Goal: Information Seeking & Learning: Learn about a topic

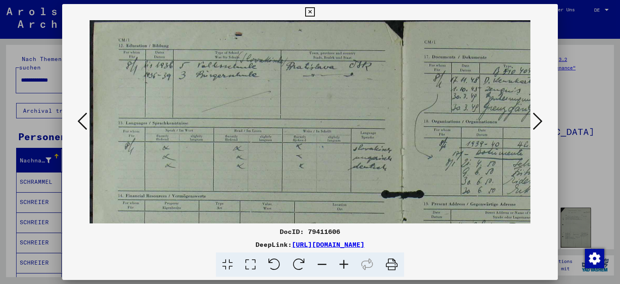
scroll to position [190, 187]
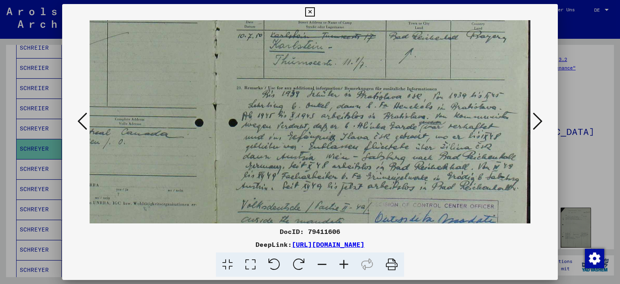
click at [540, 119] on icon at bounding box center [537, 120] width 10 height 19
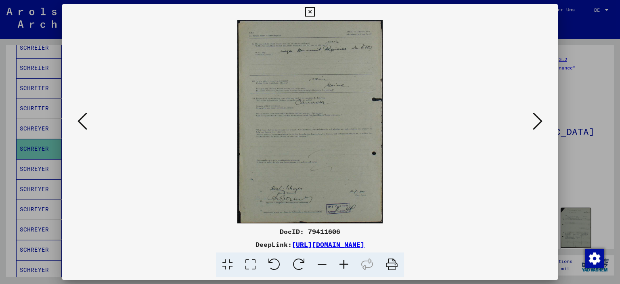
scroll to position [0, 0]
click at [540, 119] on icon at bounding box center [537, 120] width 10 height 19
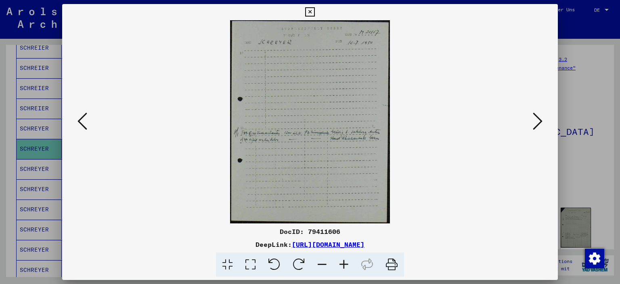
click at [538, 121] on icon at bounding box center [537, 120] width 10 height 19
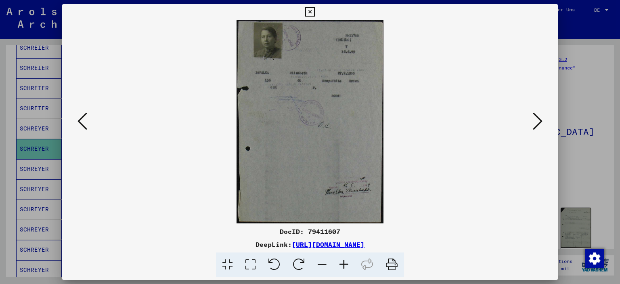
click at [538, 121] on icon at bounding box center [537, 120] width 10 height 19
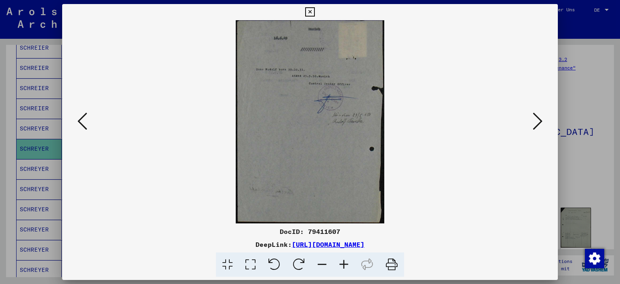
click at [538, 121] on icon at bounding box center [537, 120] width 10 height 19
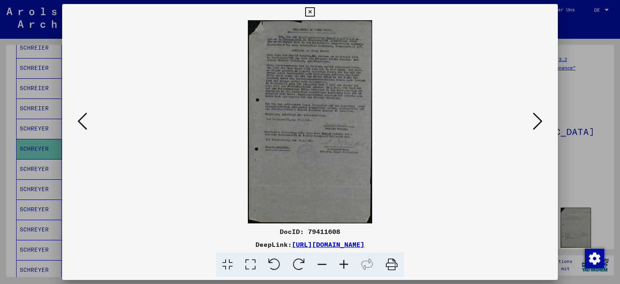
click at [345, 263] on icon at bounding box center [344, 264] width 22 height 25
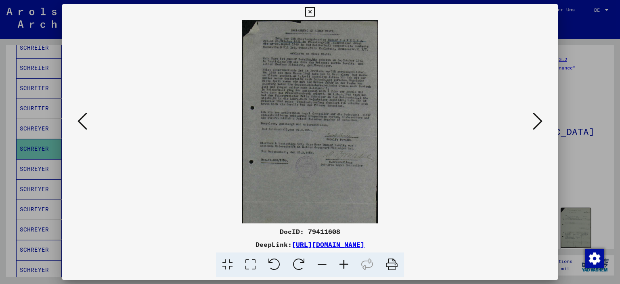
click at [345, 263] on icon at bounding box center [344, 264] width 22 height 25
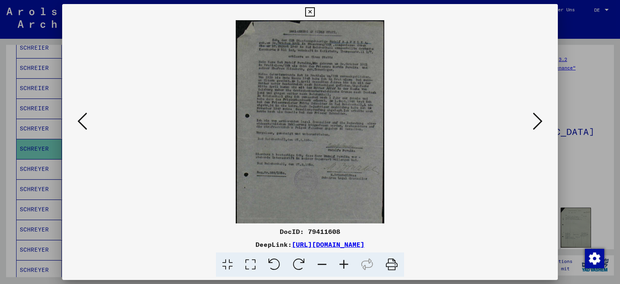
click at [345, 263] on icon at bounding box center [344, 264] width 22 height 25
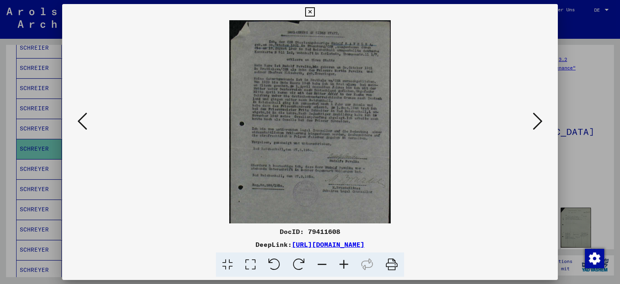
click at [344, 263] on icon at bounding box center [344, 264] width 22 height 25
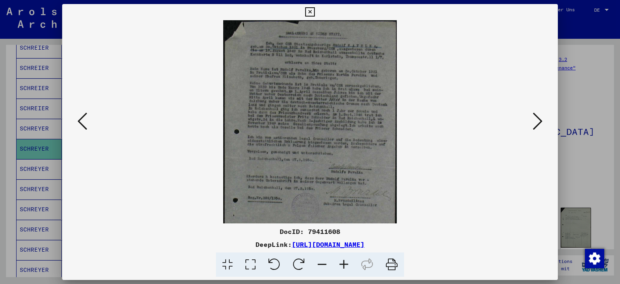
click at [344, 262] on icon at bounding box center [344, 264] width 22 height 25
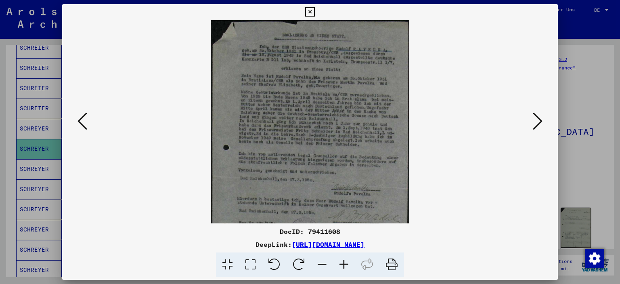
click at [343, 261] on icon at bounding box center [344, 264] width 22 height 25
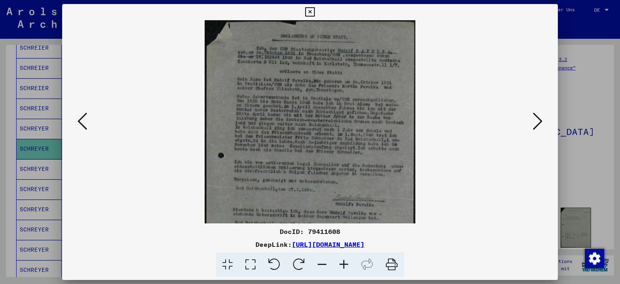
click at [343, 261] on icon at bounding box center [344, 264] width 22 height 25
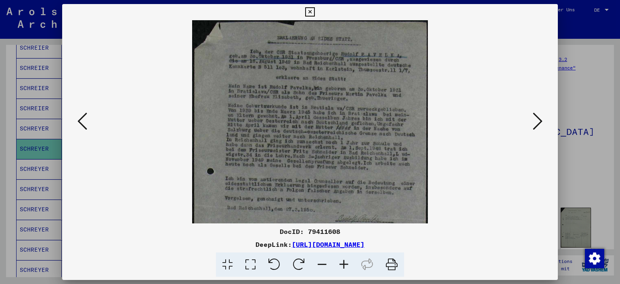
click at [343, 261] on icon at bounding box center [344, 264] width 22 height 25
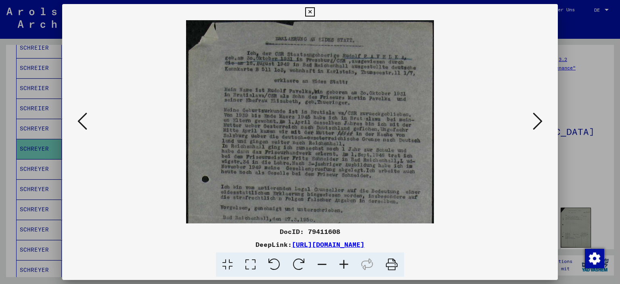
click at [342, 261] on icon at bounding box center [344, 264] width 22 height 25
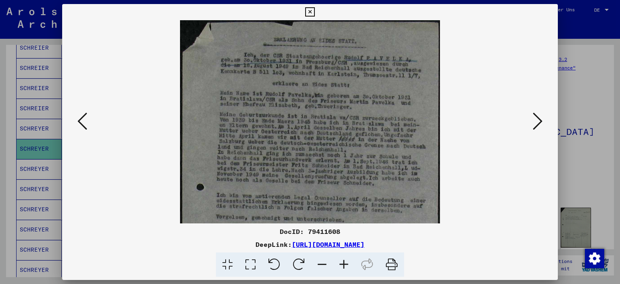
click at [342, 261] on icon at bounding box center [344, 264] width 22 height 25
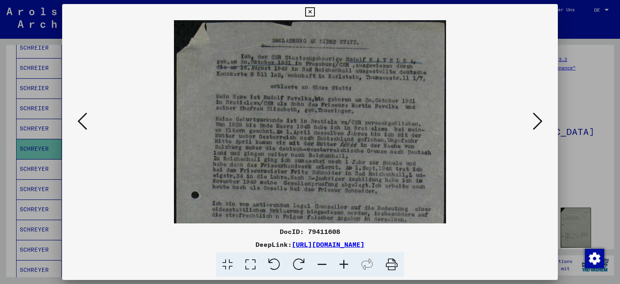
click at [342, 261] on icon at bounding box center [344, 264] width 22 height 25
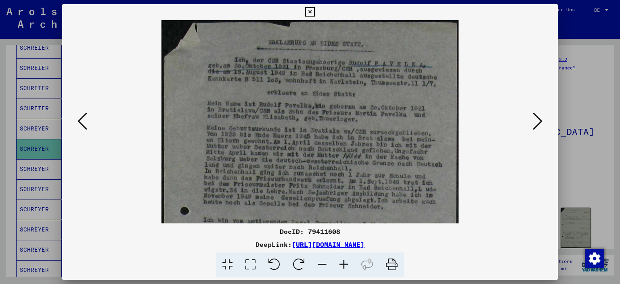
click at [342, 261] on icon at bounding box center [344, 264] width 22 height 25
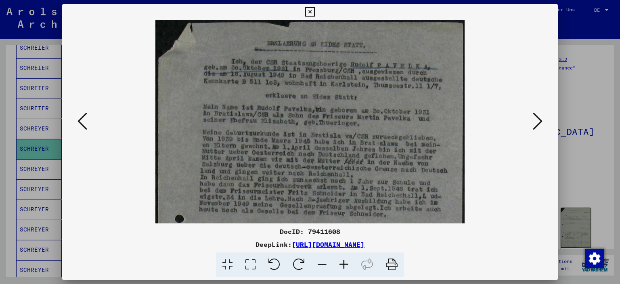
click at [342, 261] on icon at bounding box center [344, 264] width 22 height 25
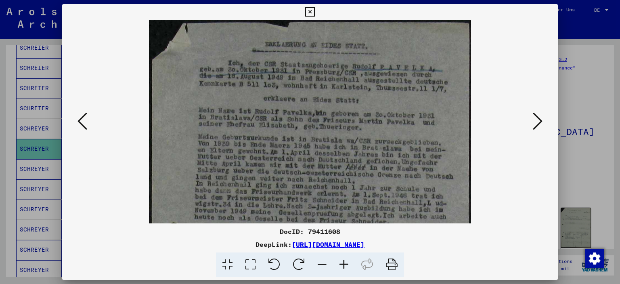
click at [342, 261] on icon at bounding box center [344, 264] width 22 height 25
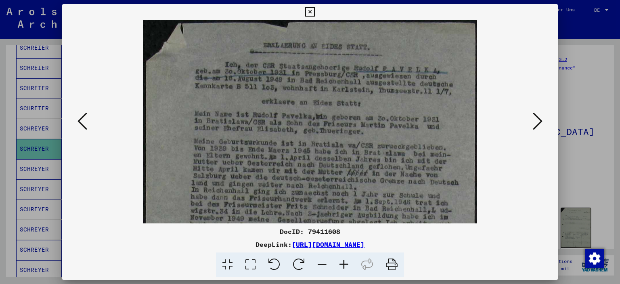
click at [342, 261] on icon at bounding box center [344, 264] width 22 height 25
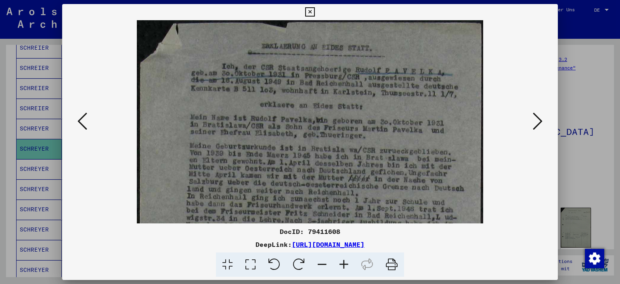
click at [342, 261] on icon at bounding box center [344, 264] width 22 height 25
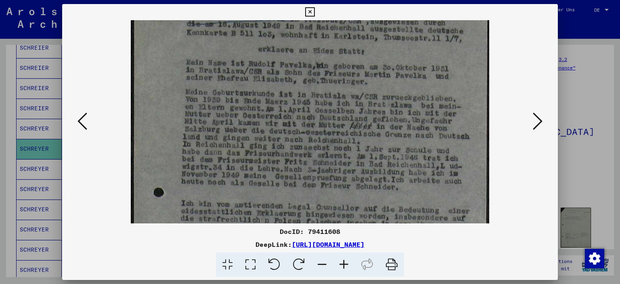
scroll to position [60, 0]
drag, startPoint x: 347, startPoint y: 200, endPoint x: 350, endPoint y: 141, distance: 59.4
click at [350, 141] on img at bounding box center [310, 253] width 359 height 586
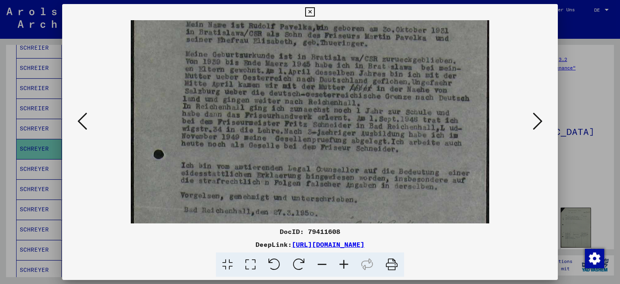
scroll to position [98, 0]
drag, startPoint x: 308, startPoint y: 170, endPoint x: 302, endPoint y: 135, distance: 35.1
click at [302, 135] on img at bounding box center [310, 215] width 359 height 586
